Goal: Task Accomplishment & Management: Manage account settings

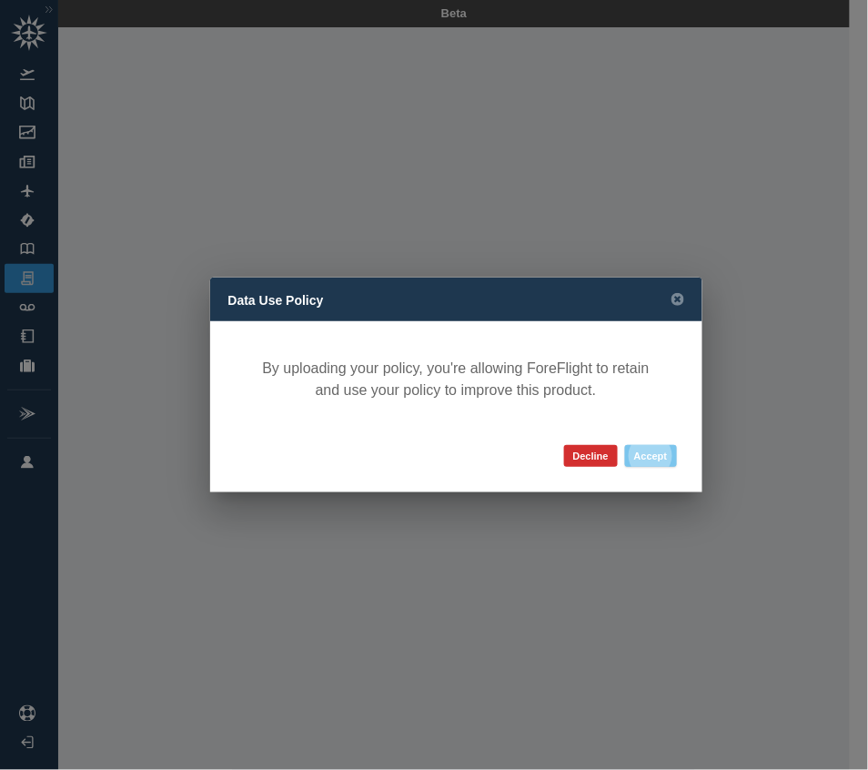
click at [654, 452] on button "Accept" at bounding box center [651, 456] width 52 height 22
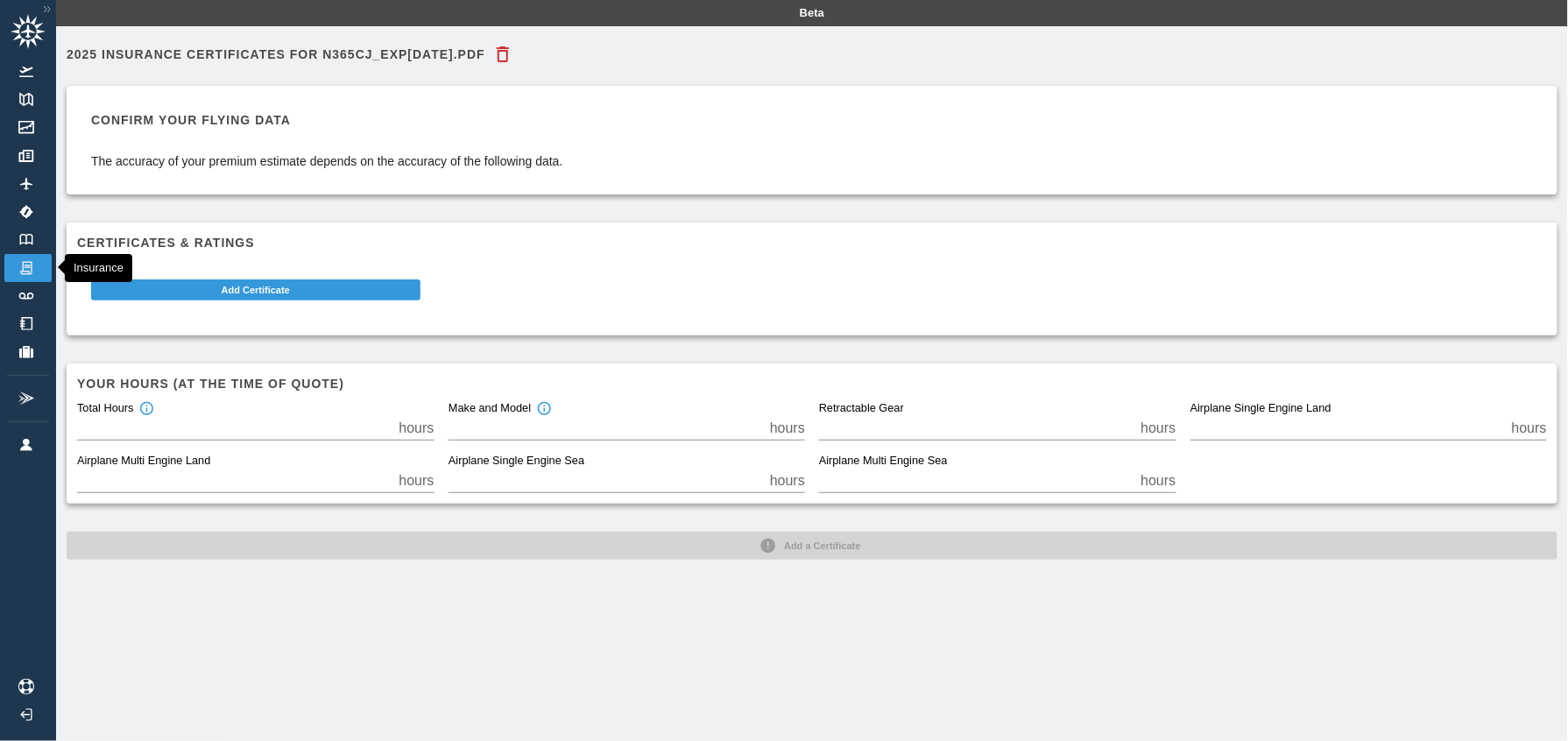
click at [26, 260] on img at bounding box center [26, 268] width 19 height 15
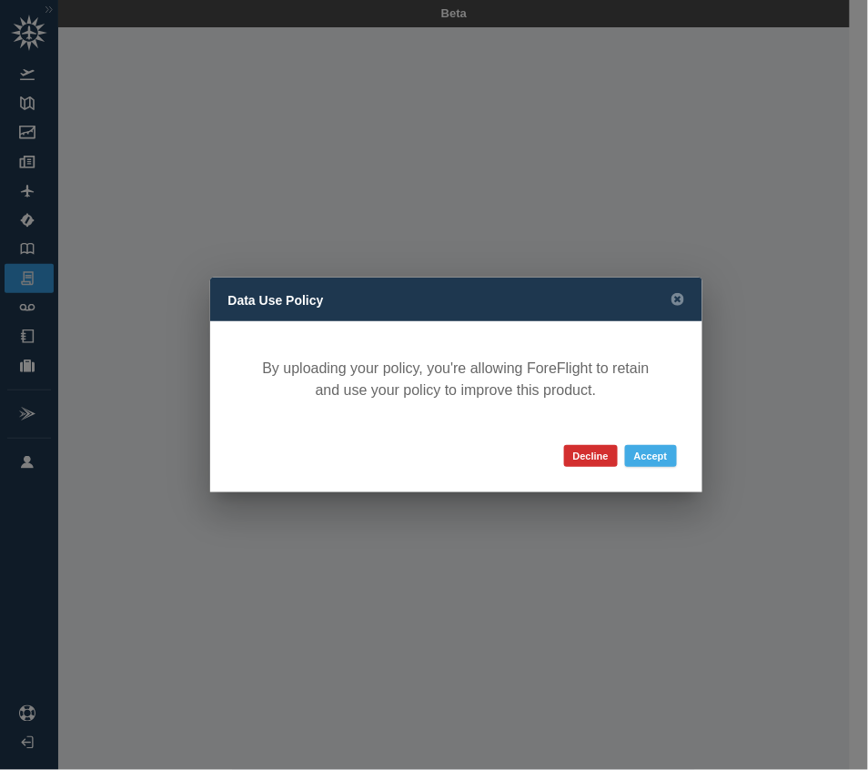
click at [653, 452] on button "Accept" at bounding box center [651, 456] width 52 height 22
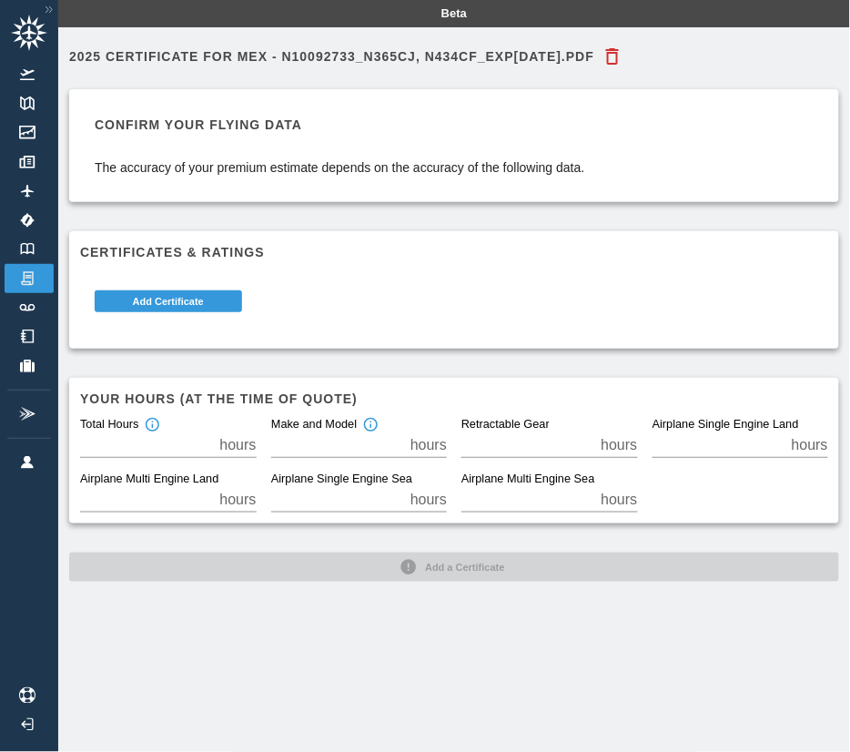
drag, startPoint x: 615, startPoint y: 292, endPoint x: 528, endPoint y: 307, distance: 88.6
click at [615, 292] on div "Add Certificate" at bounding box center [447, 298] width 763 height 80
click at [24, 270] on img at bounding box center [27, 278] width 20 height 16
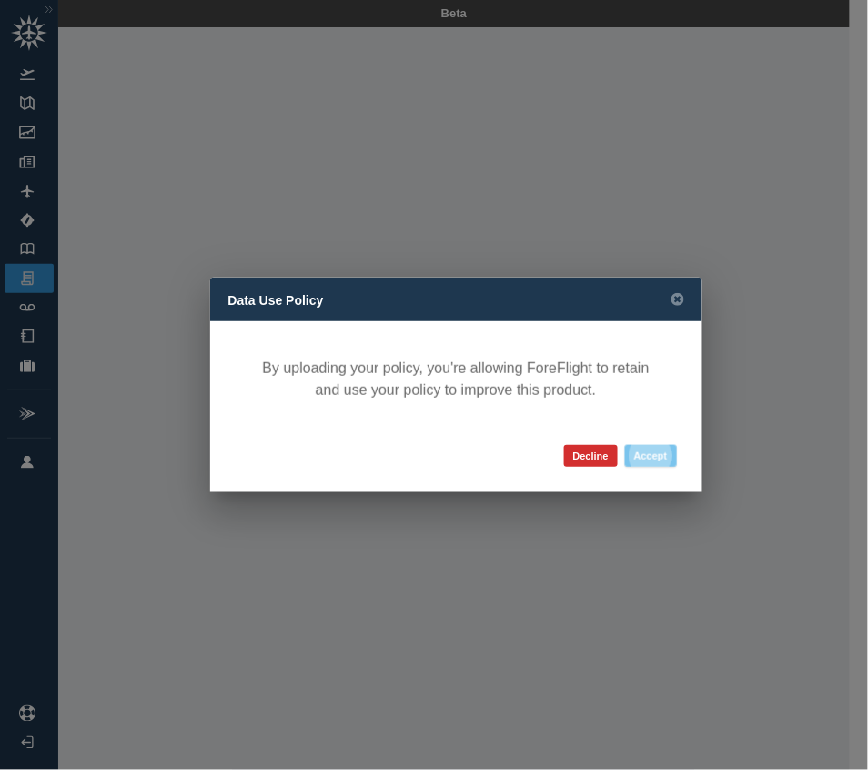
click at [648, 452] on button "Accept" at bounding box center [651, 456] width 52 height 22
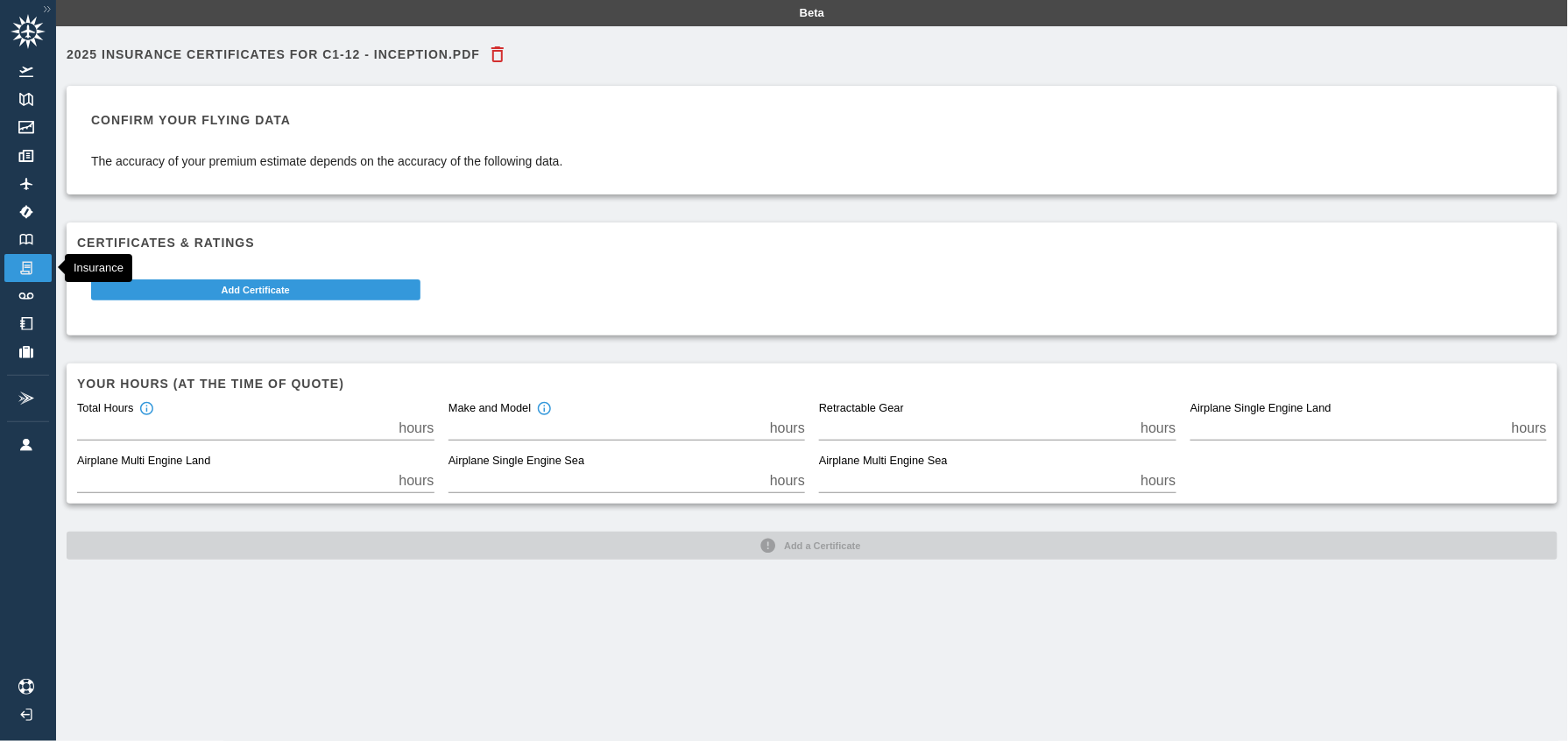
click at [25, 263] on img at bounding box center [26, 268] width 19 height 15
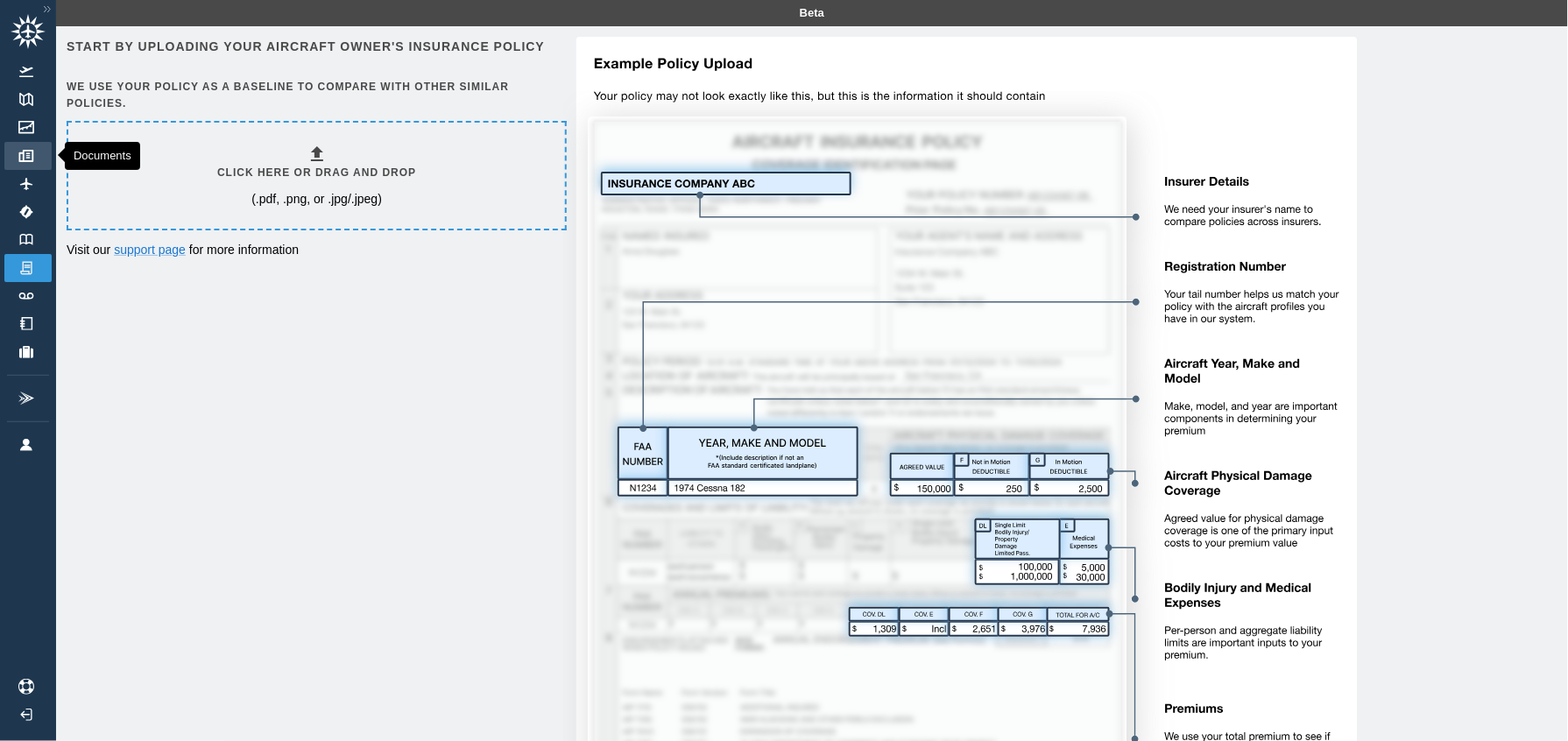
click at [29, 150] on img at bounding box center [26, 156] width 19 height 13
